Goal: Task Accomplishment & Management: Use online tool/utility

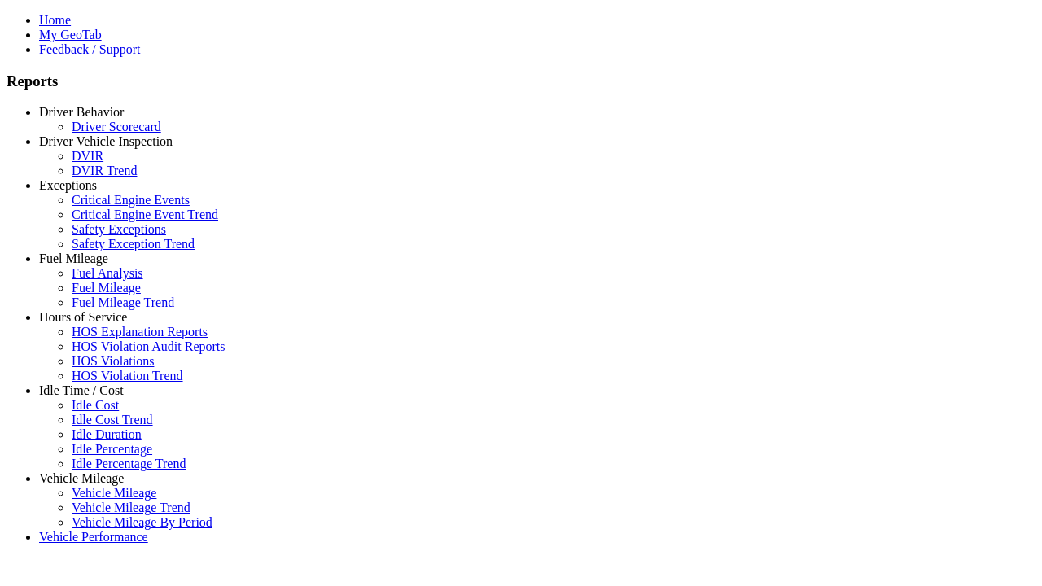
click at [94, 472] on link "Vehicle Mileage" at bounding box center [81, 479] width 85 height 14
click at [106, 486] on link "Vehicle Mileage" at bounding box center [114, 493] width 85 height 14
type input "**********"
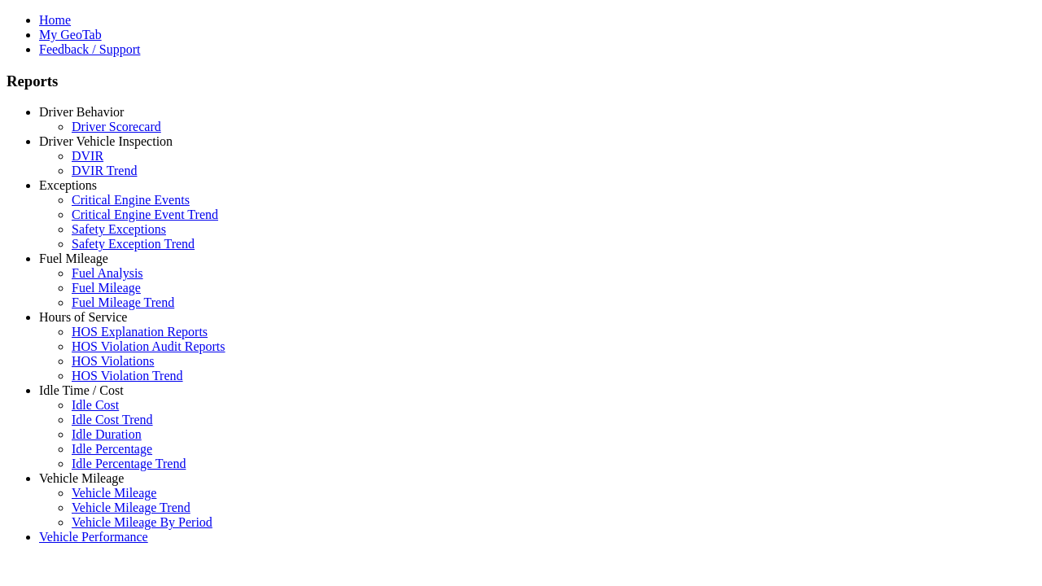
type input "**********"
